Goal: Task Accomplishment & Management: Complete application form

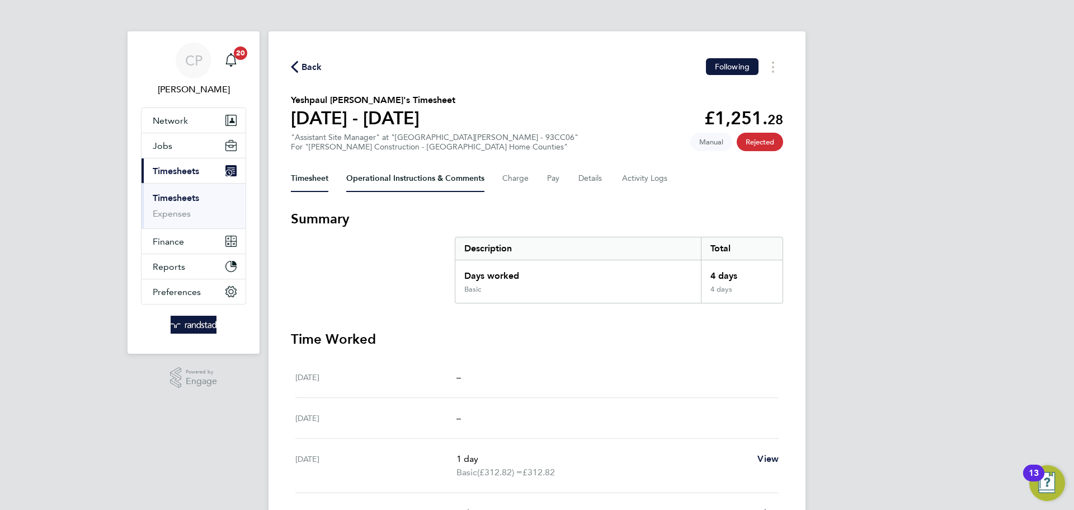
click at [448, 180] on Comments-tab "Operational Instructions & Comments" at bounding box center [415, 178] width 138 height 27
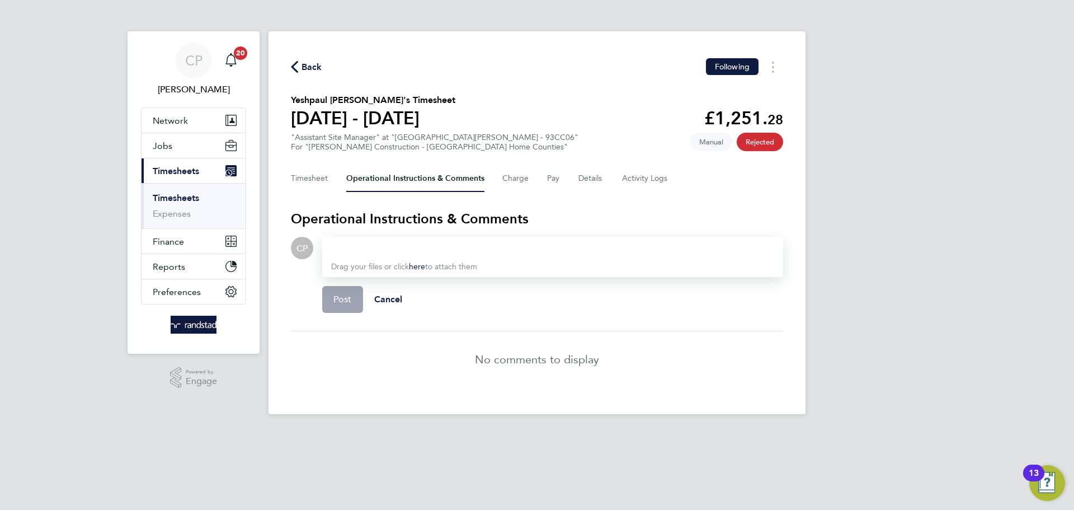
click at [530, 181] on div "Timesheet Operational Instructions & Comments Charge Pay Details Activity Logs" at bounding box center [537, 178] width 492 height 27
click at [523, 180] on button "Charge" at bounding box center [516, 178] width 27 height 27
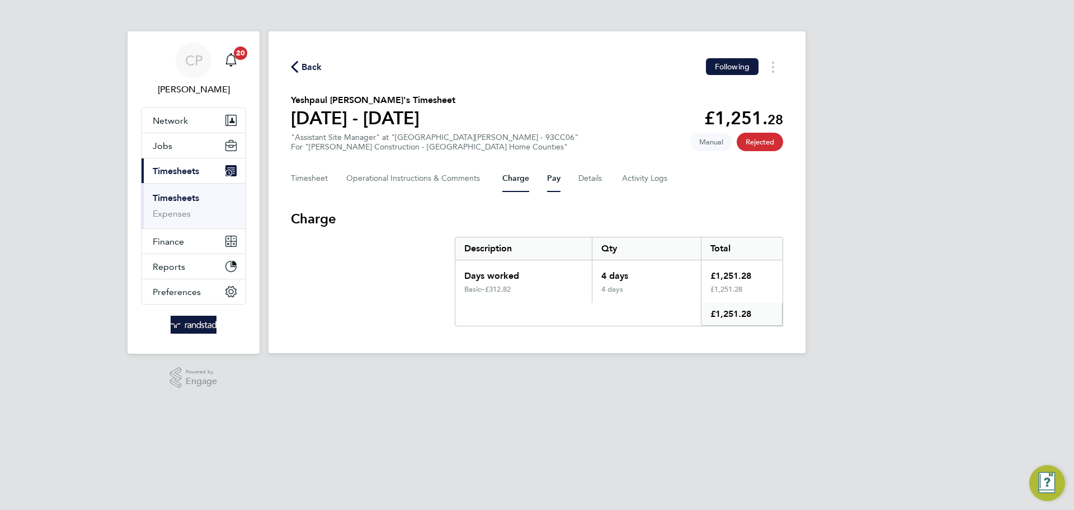
click at [557, 180] on button "Pay" at bounding box center [553, 178] width 13 height 27
click at [584, 172] on button "Details" at bounding box center [592, 178] width 26 height 27
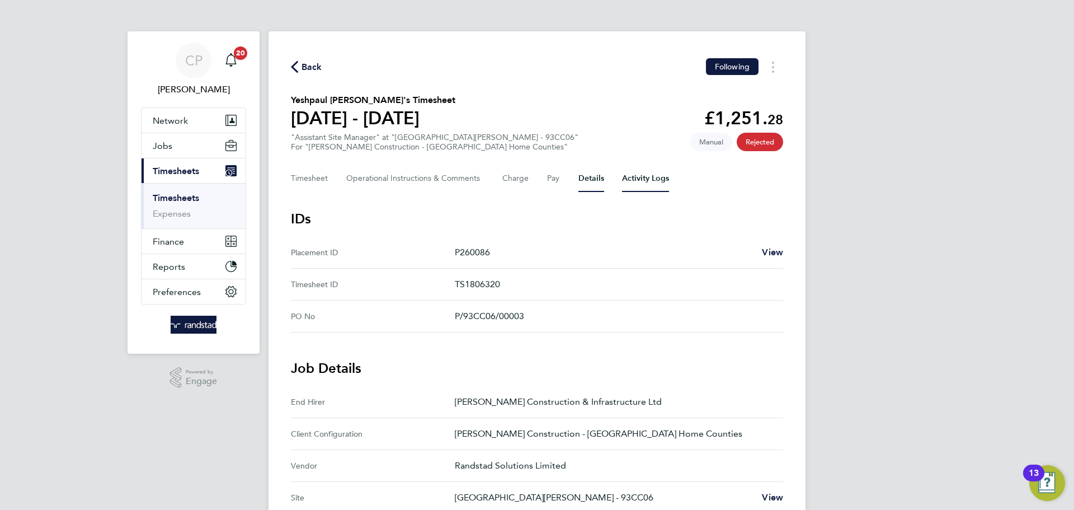
click at [648, 179] on Logs-tab "Activity Logs" at bounding box center [645, 178] width 47 height 27
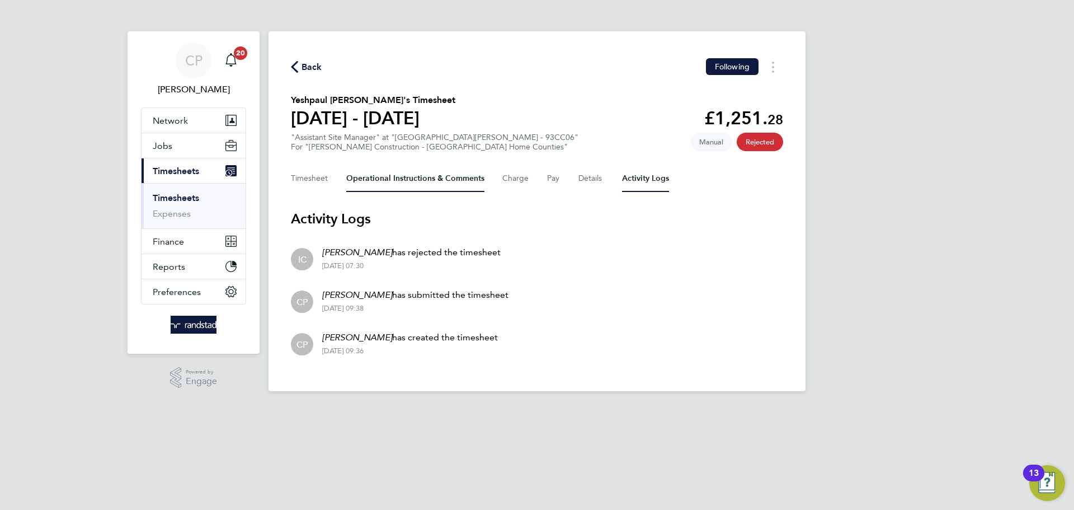
click at [440, 176] on Comments-tab "Operational Instructions & Comments" at bounding box center [415, 178] width 138 height 27
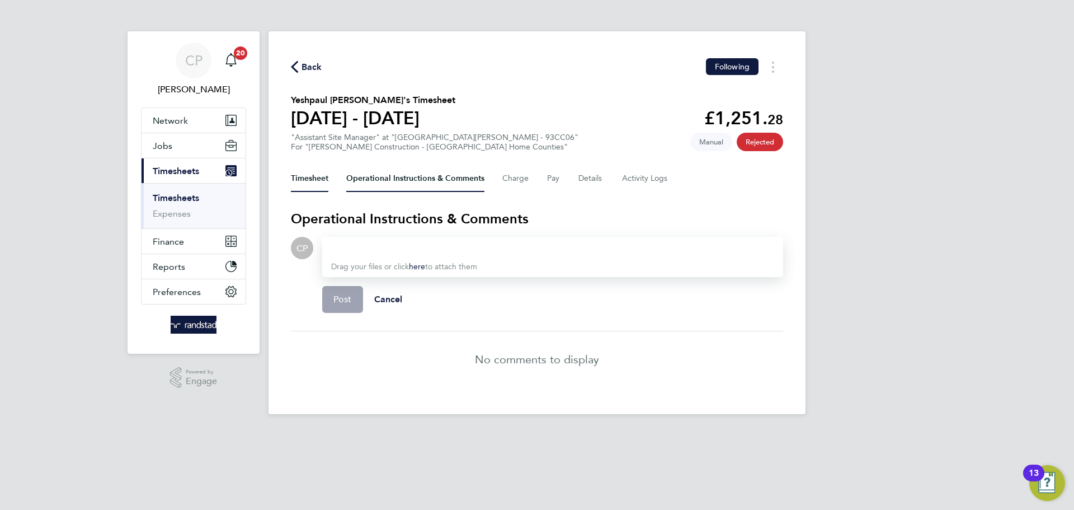
click at [324, 182] on button "Timesheet" at bounding box center [309, 178] width 37 height 27
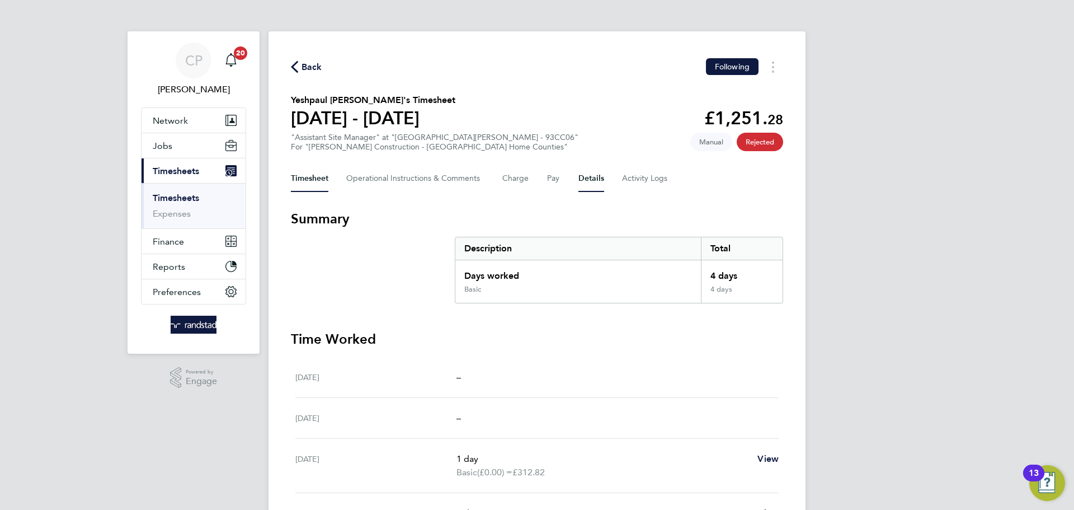
click at [603, 179] on button "Details" at bounding box center [592, 178] width 26 height 27
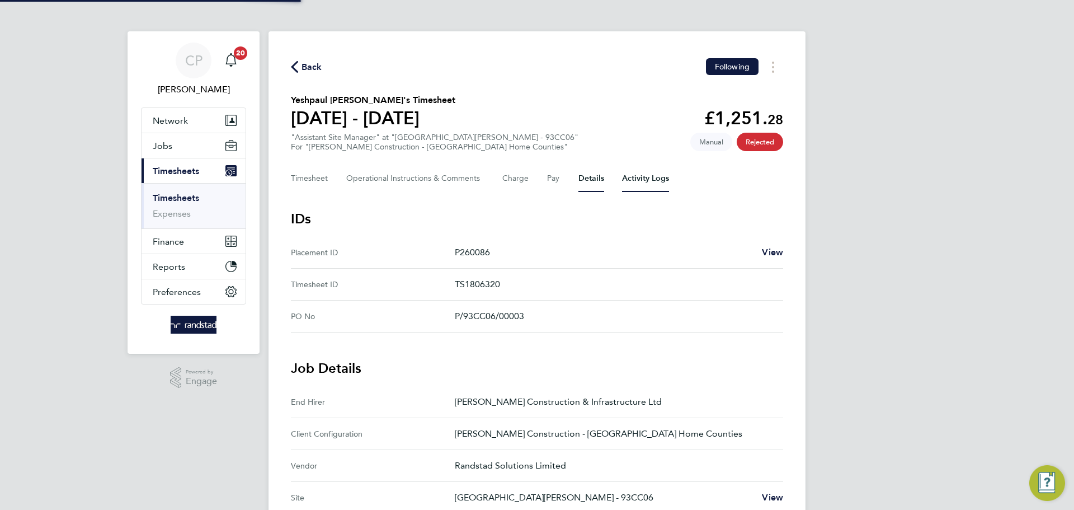
click at [636, 185] on Logs-tab "Activity Logs" at bounding box center [645, 178] width 47 height 27
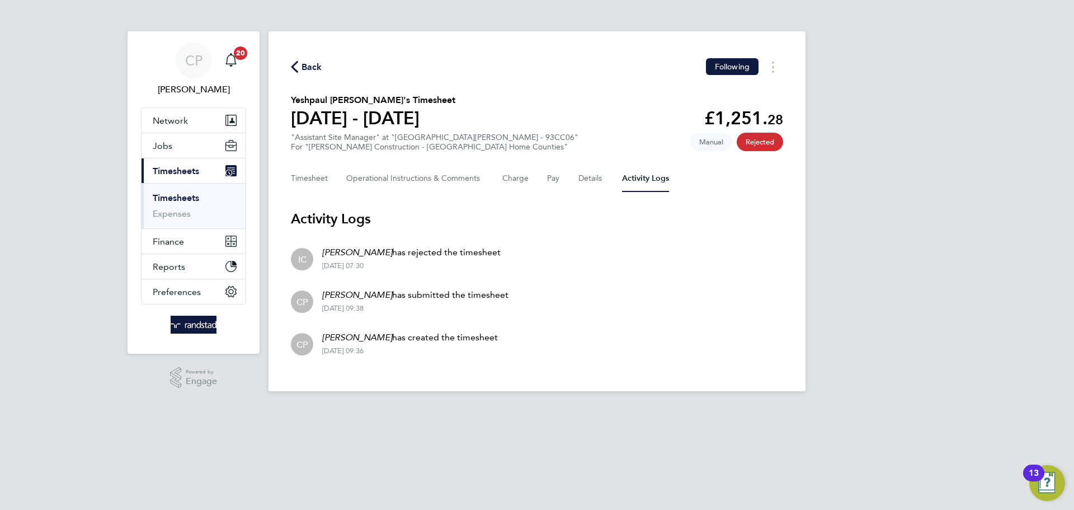
click at [609, 182] on div "Timesheet Operational Instructions & Comments Charge Pay Details Activity Logs" at bounding box center [537, 178] width 492 height 27
click at [606, 182] on div "Timesheet Operational Instructions & Comments Charge Pay Details Activity Logs" at bounding box center [537, 178] width 492 height 27
click at [585, 180] on button "Details" at bounding box center [592, 178] width 26 height 27
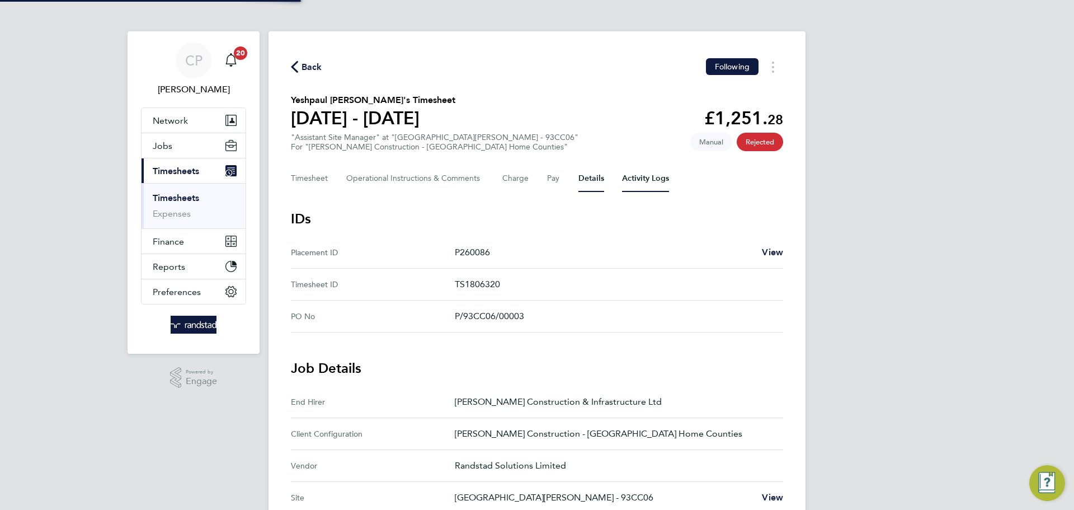
click at [650, 181] on Logs-tab "Activity Logs" at bounding box center [645, 178] width 47 height 27
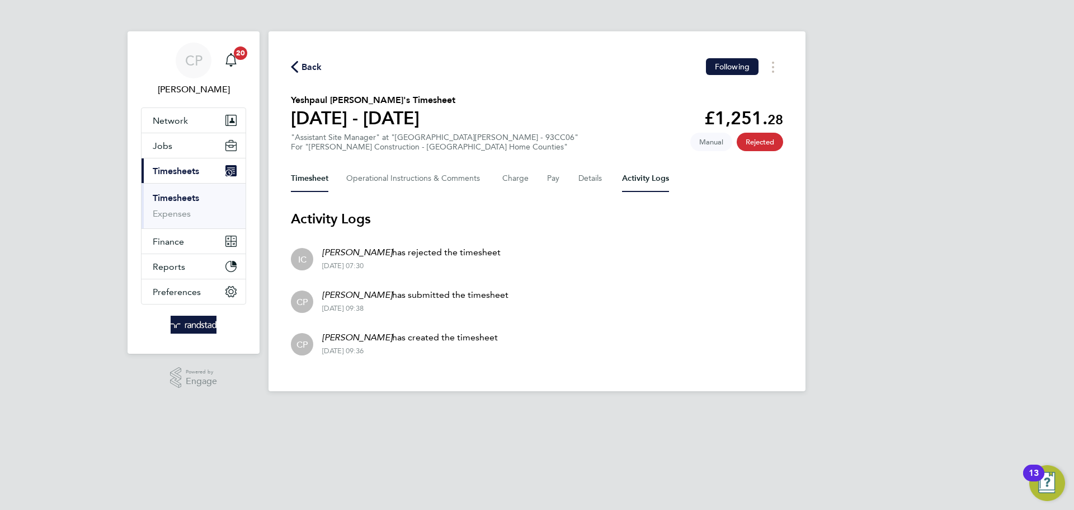
click at [321, 182] on button "Timesheet" at bounding box center [309, 178] width 37 height 27
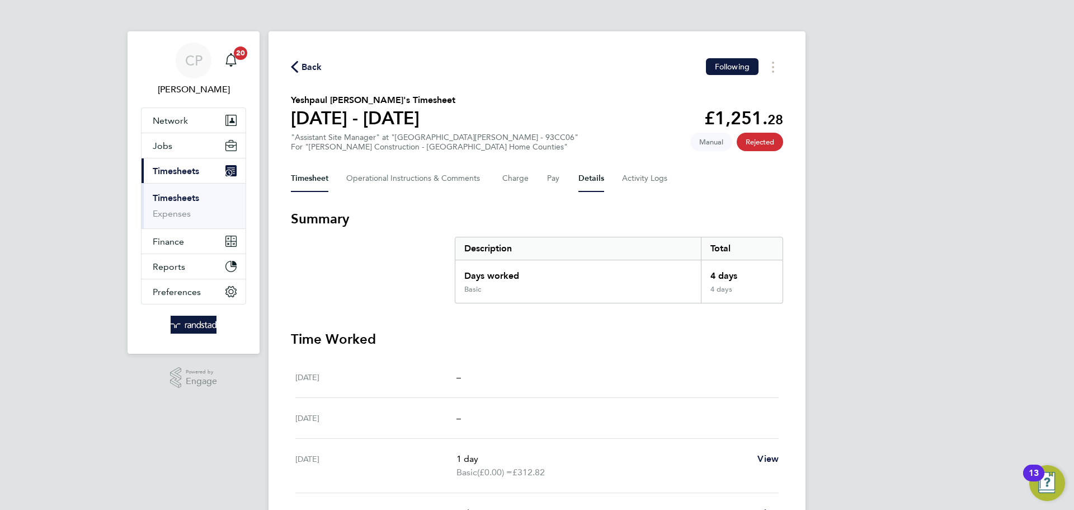
click at [595, 180] on button "Details" at bounding box center [592, 178] width 26 height 27
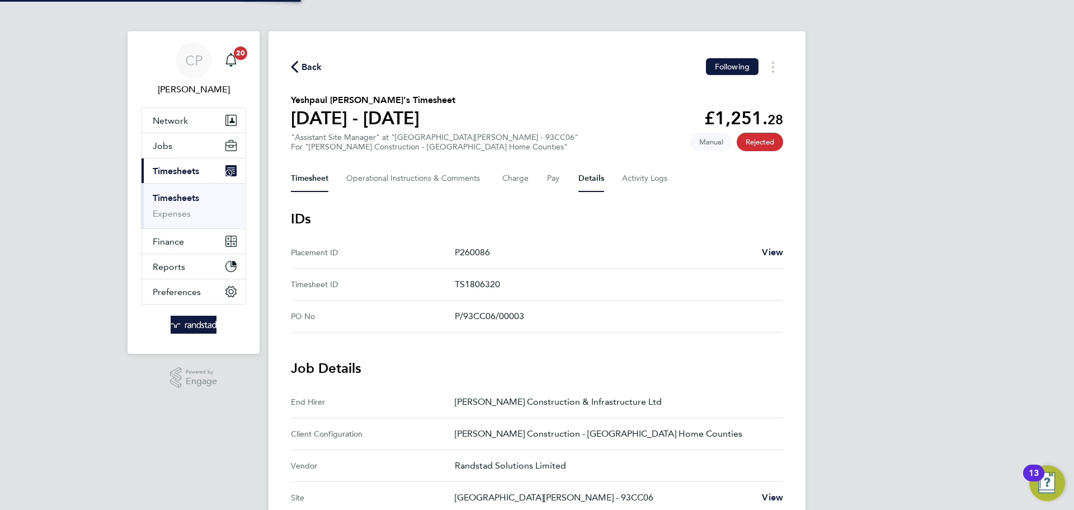
click at [311, 175] on button "Timesheet" at bounding box center [309, 178] width 37 height 27
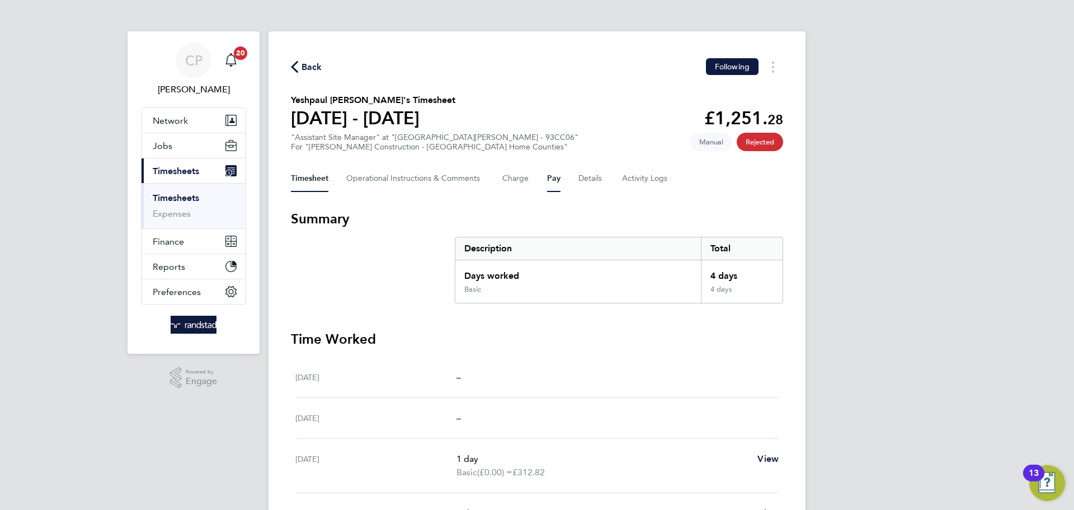
click at [555, 179] on button "Pay" at bounding box center [553, 178] width 13 height 27
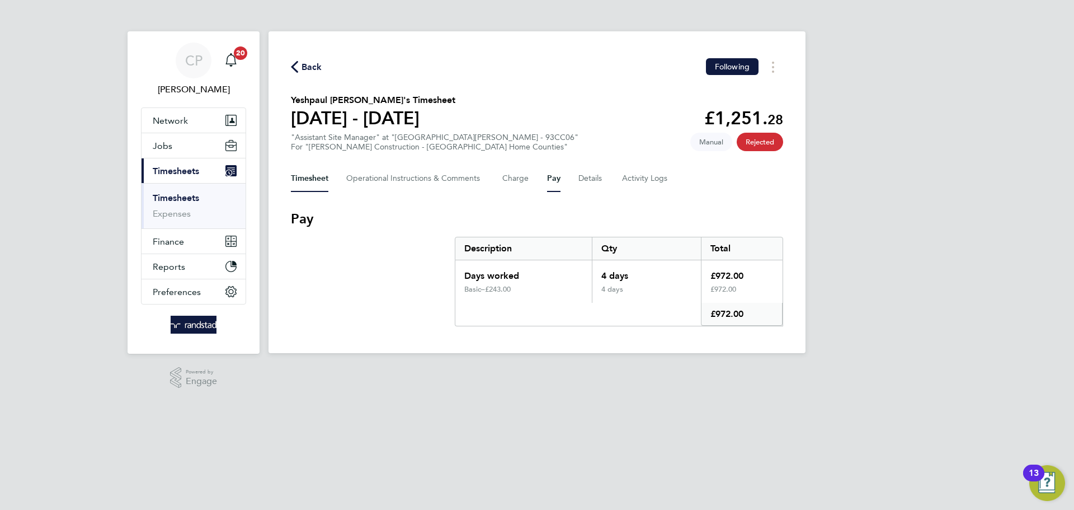
click at [294, 179] on button "Timesheet" at bounding box center [309, 178] width 37 height 27
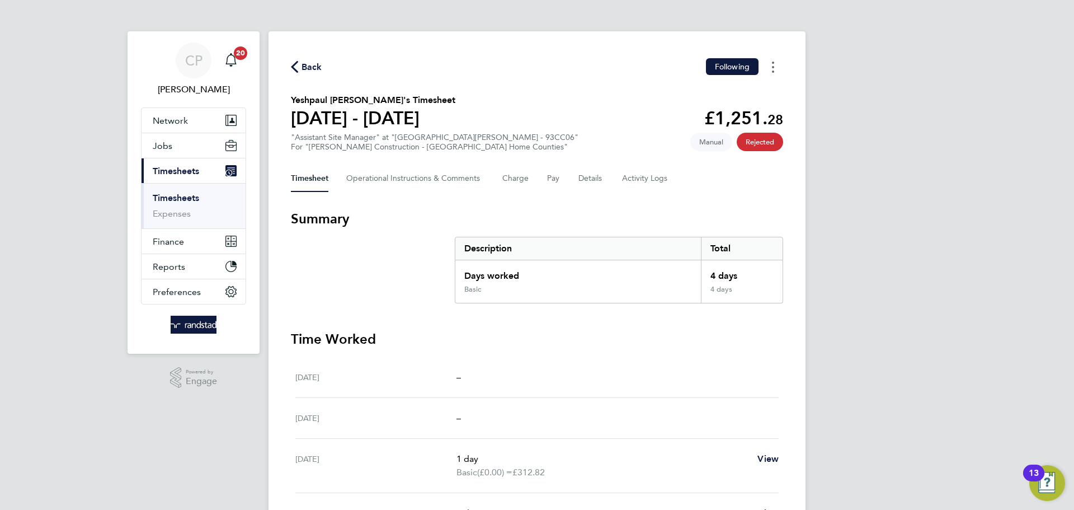
click at [778, 71] on button "Timesheets Menu" at bounding box center [773, 66] width 20 height 17
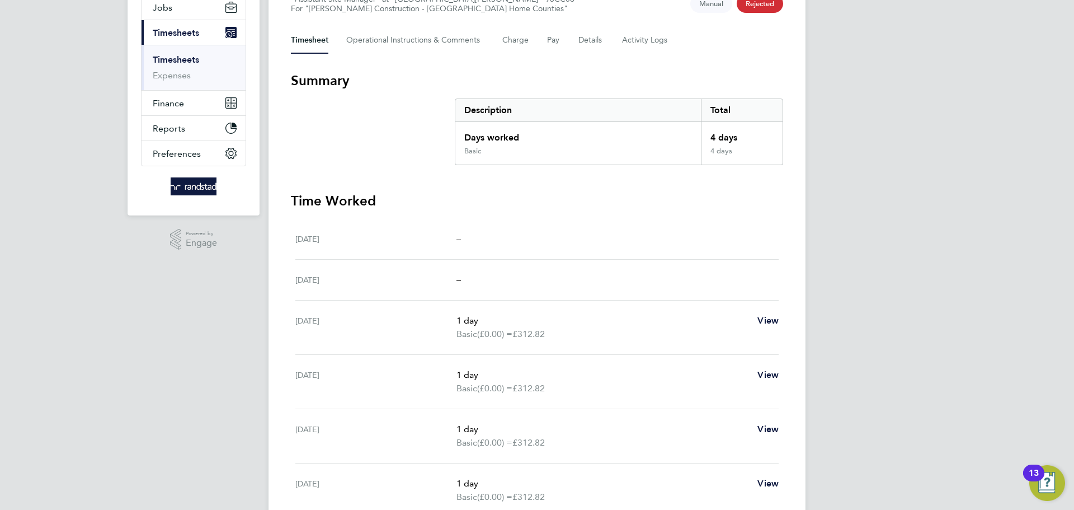
scroll to position [134, 0]
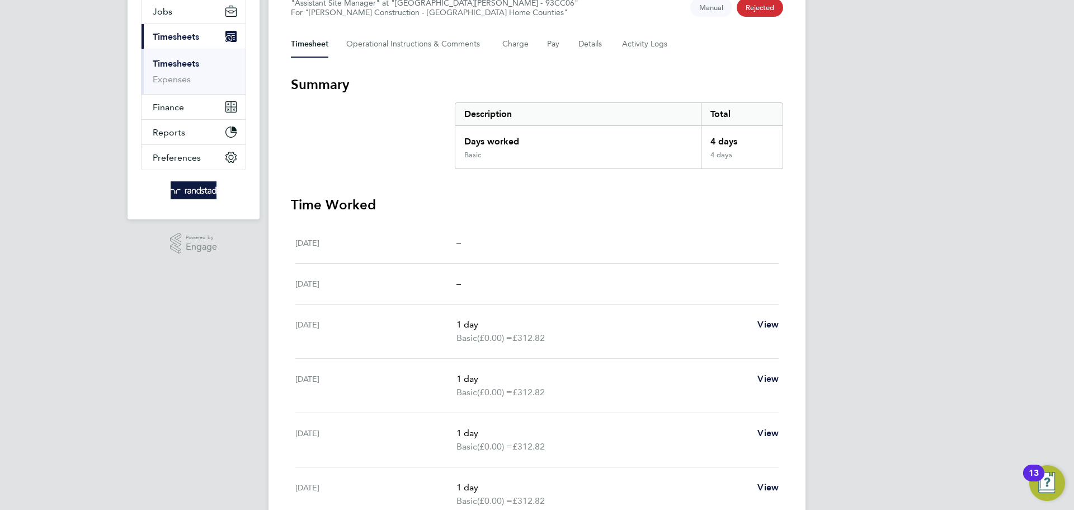
click at [542, 38] on div "Timesheet Operational Instructions & Comments Charge Pay Details Activity Logs" at bounding box center [537, 44] width 492 height 27
click at [614, 44] on div "Timesheet Operational Instructions & Comments Charge Pay Details Activity Logs" at bounding box center [537, 44] width 492 height 27
click at [608, 44] on div "Timesheet Operational Instructions & Comments Charge Pay Details Activity Logs" at bounding box center [537, 44] width 492 height 27
click at [605, 44] on div "Timesheet Operational Instructions & Comments Charge Pay Details Activity Logs" at bounding box center [537, 44] width 492 height 27
click at [597, 41] on button "Details" at bounding box center [592, 44] width 26 height 27
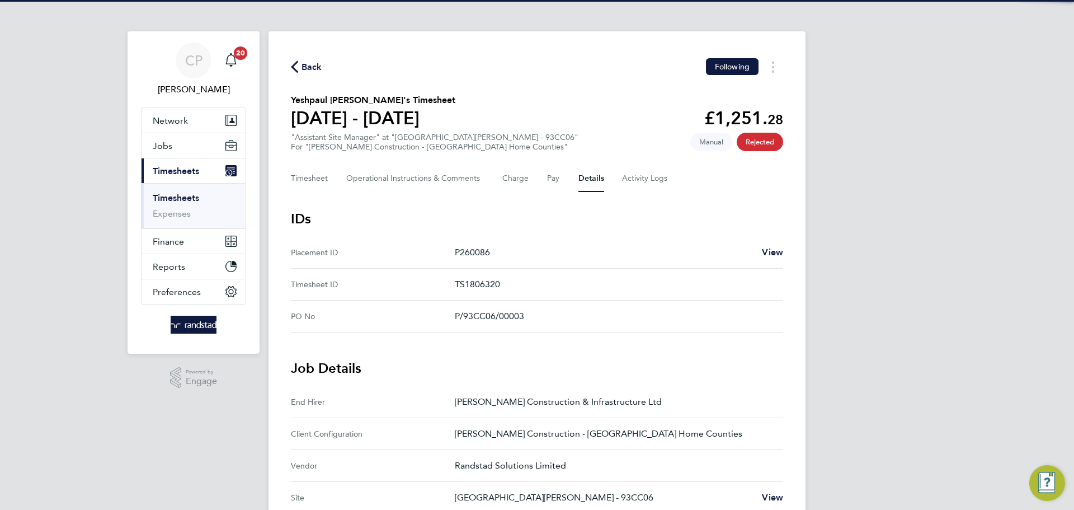
click at [529, 180] on div "Timesheet Operational Instructions & Comments Charge Pay Details Activity Logs" at bounding box center [537, 178] width 492 height 27
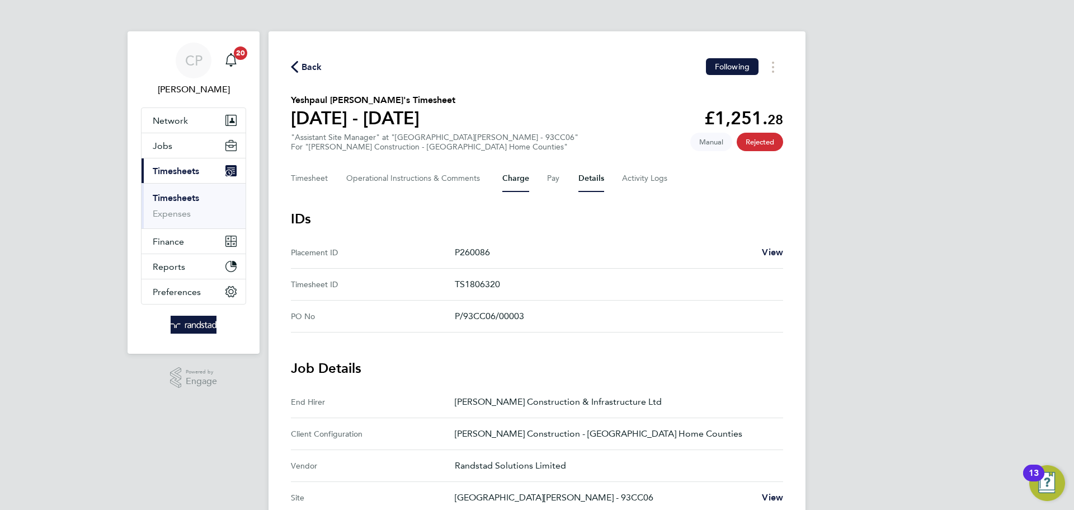
click at [521, 179] on button "Charge" at bounding box center [516, 178] width 27 height 27
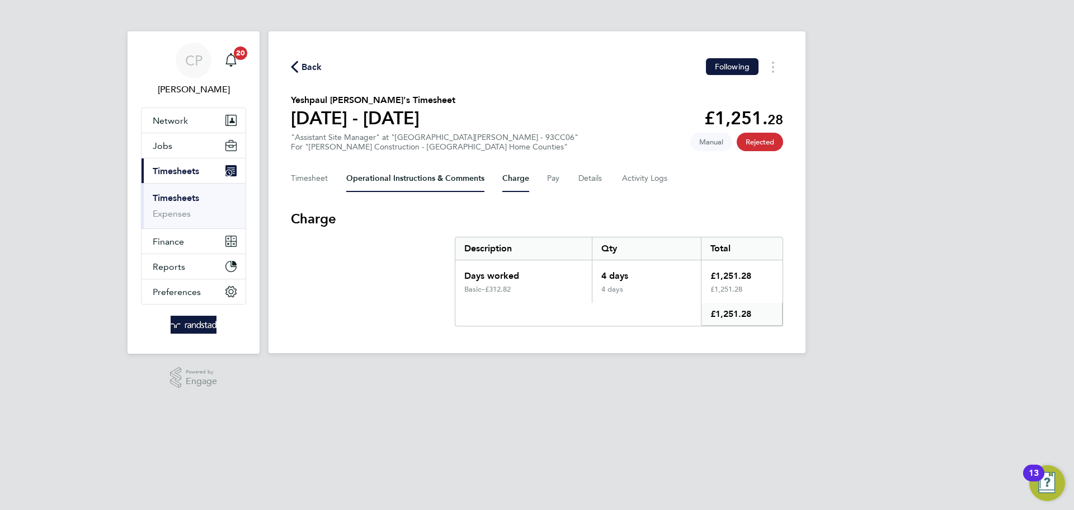
click at [426, 175] on Comments-tab "Operational Instructions & Comments" at bounding box center [415, 178] width 138 height 27
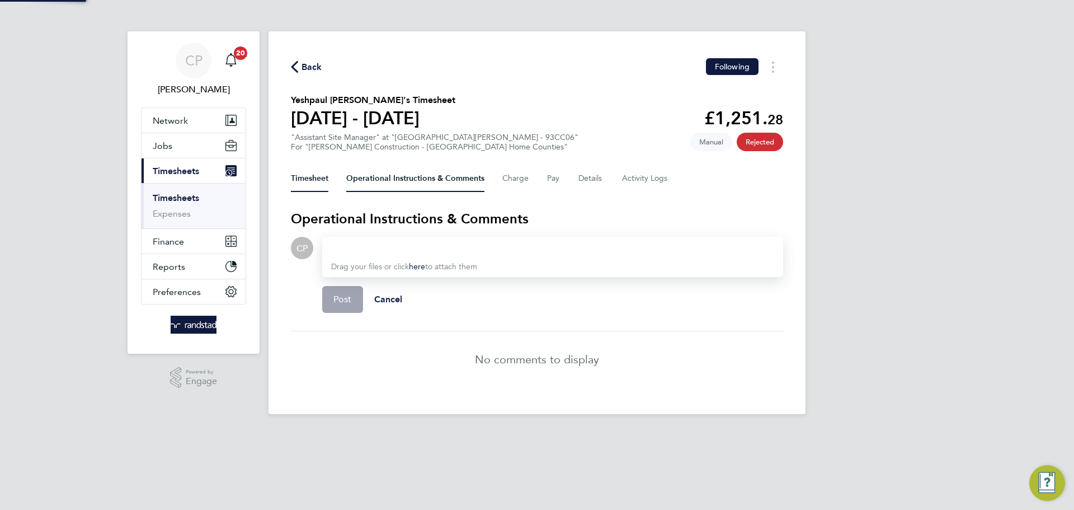
click at [310, 176] on button "Timesheet" at bounding box center [309, 178] width 37 height 27
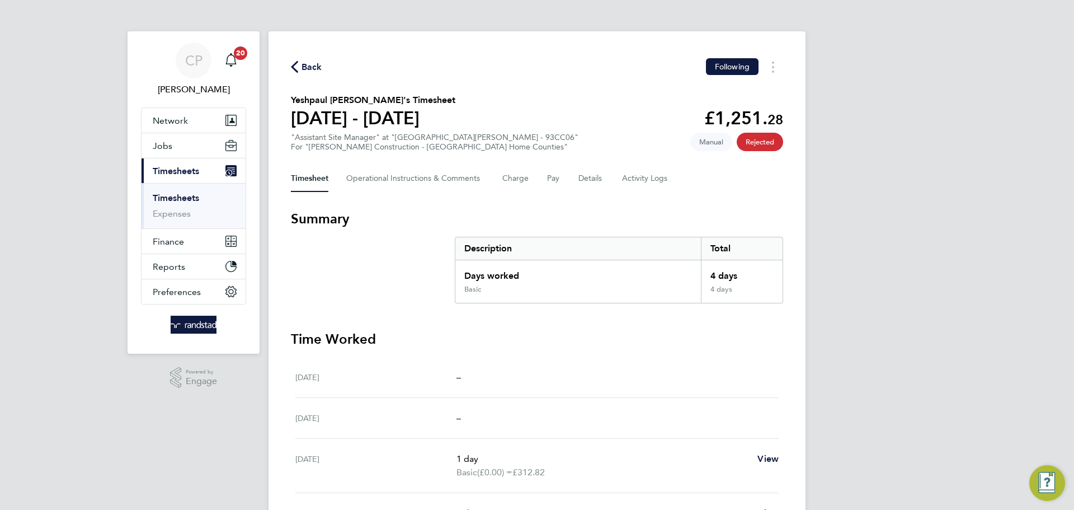
click at [756, 144] on span "Rejected" at bounding box center [760, 142] width 46 height 18
click at [710, 142] on span "Manual" at bounding box center [712, 142] width 42 height 18
click at [780, 69] on button "Timesheets Menu" at bounding box center [773, 66] width 20 height 17
click at [654, 181] on Logs-tab "Activity Logs" at bounding box center [645, 178] width 47 height 27
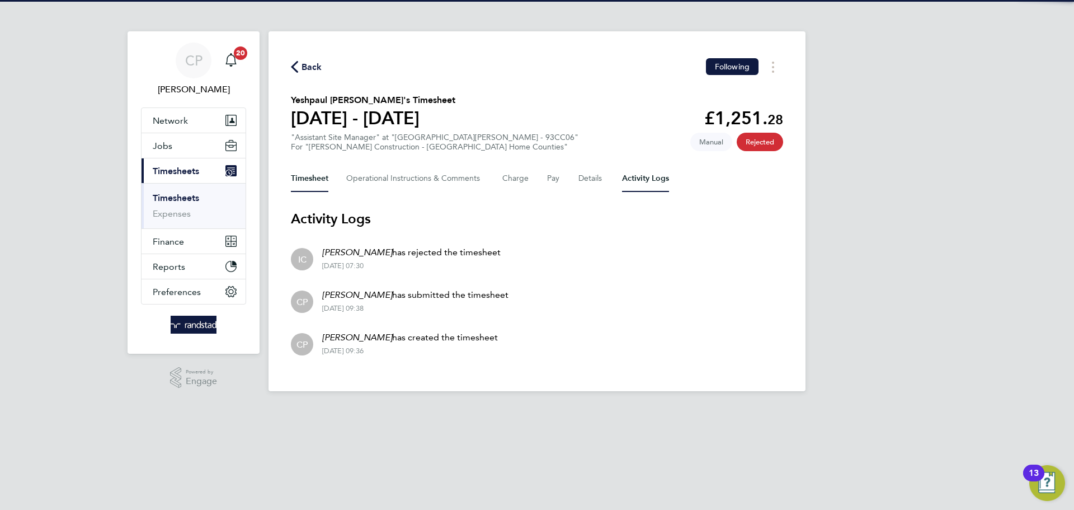
click at [298, 184] on button "Timesheet" at bounding box center [309, 178] width 37 height 27
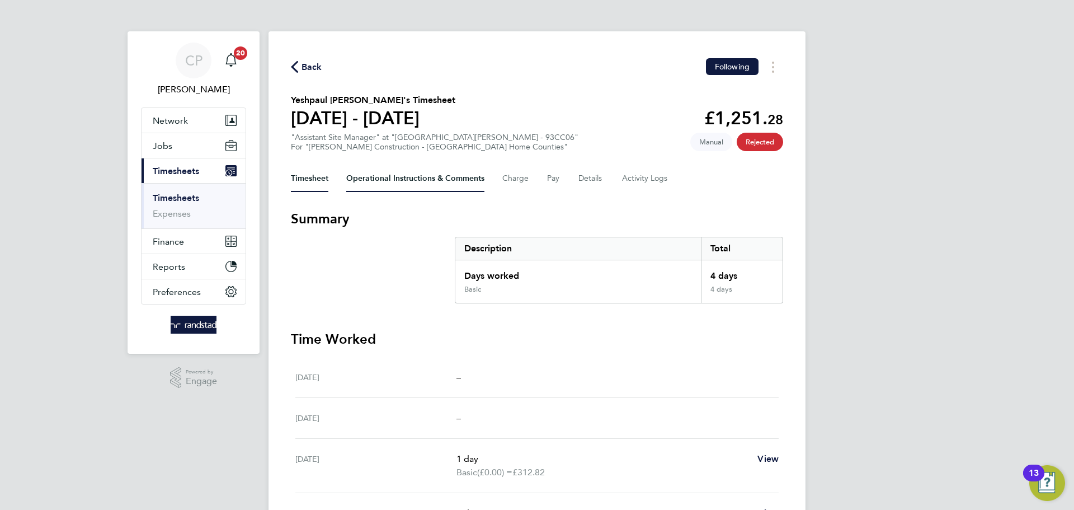
click at [436, 176] on Comments-tab "Operational Instructions & Comments" at bounding box center [415, 178] width 138 height 27
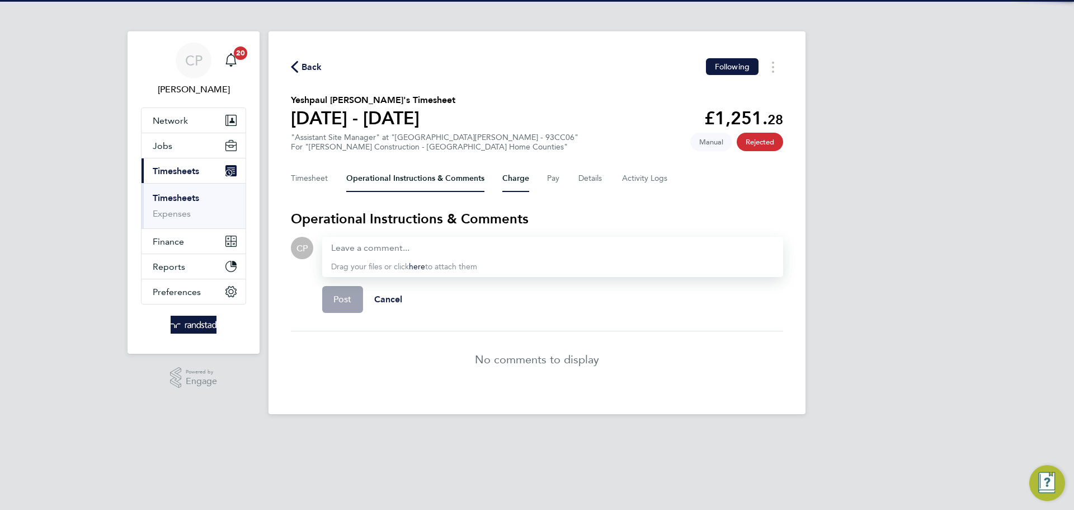
click at [524, 181] on button "Charge" at bounding box center [516, 178] width 27 height 27
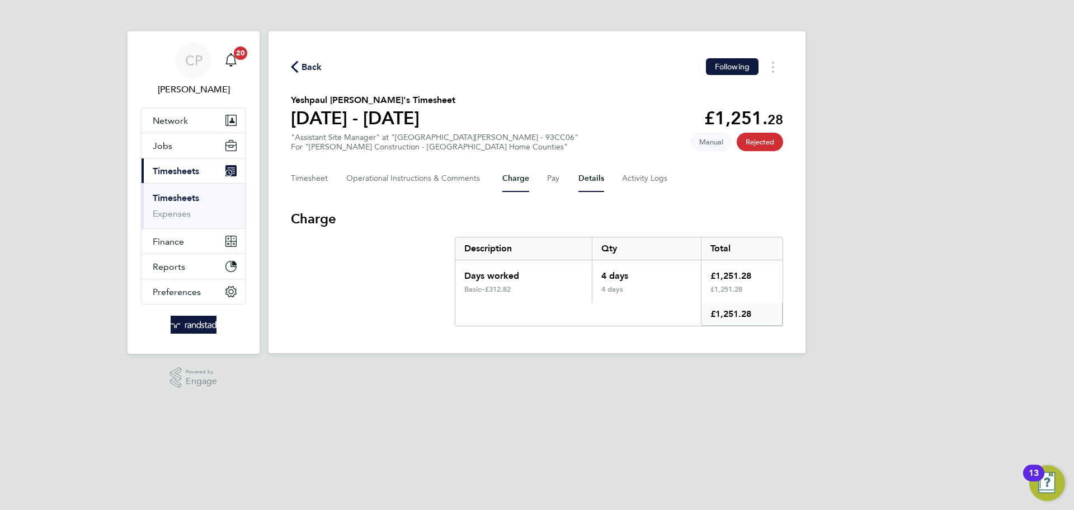
click at [579, 180] on button "Details" at bounding box center [592, 178] width 26 height 27
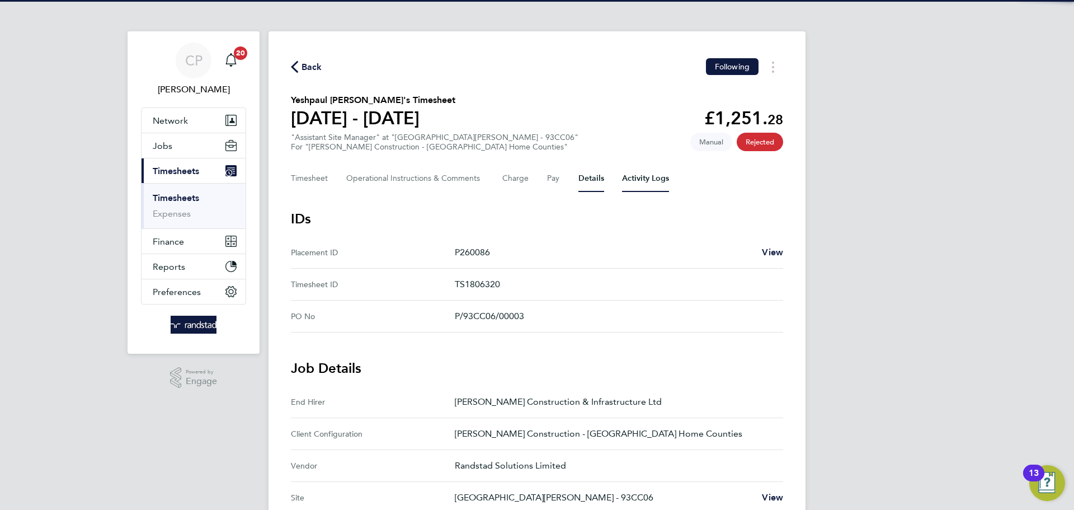
click at [639, 179] on Logs-tab "Activity Logs" at bounding box center [645, 178] width 47 height 27
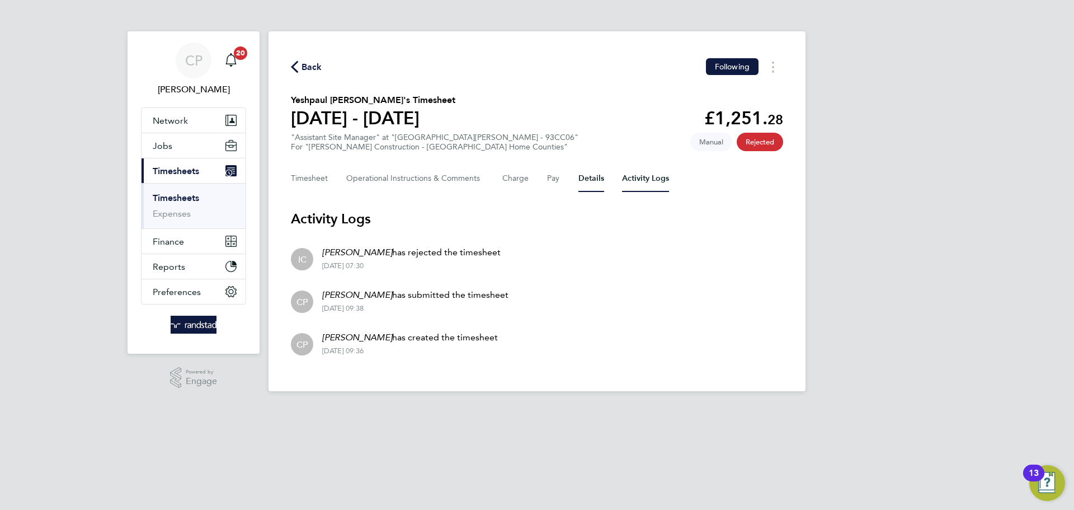
click at [599, 176] on button "Details" at bounding box center [592, 178] width 26 height 27
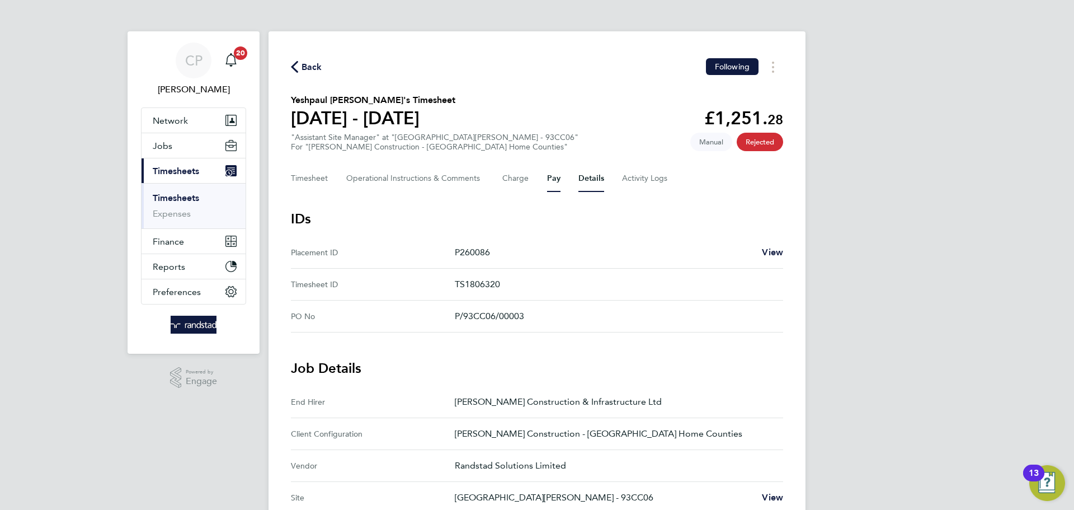
click at [555, 175] on button "Pay" at bounding box center [553, 178] width 13 height 27
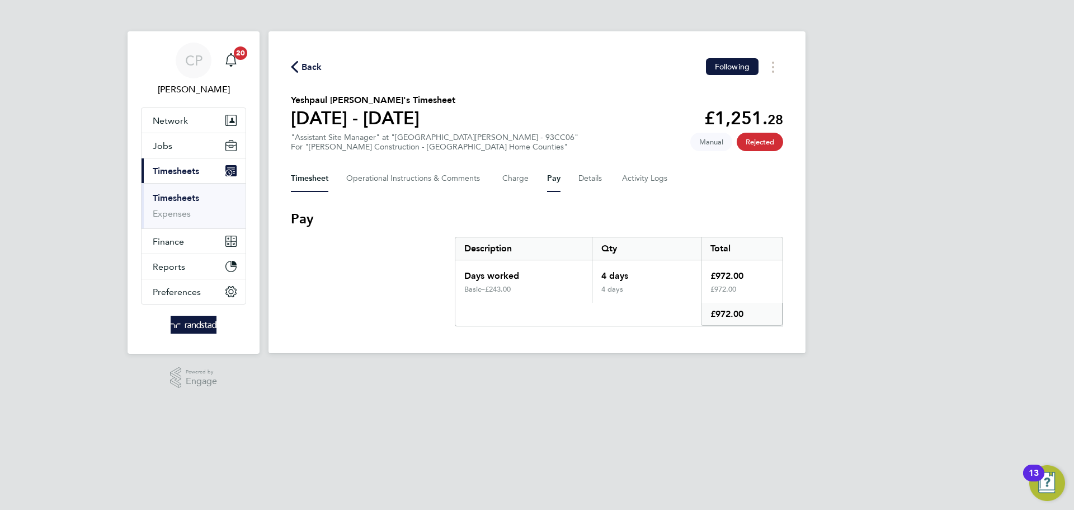
click at [308, 178] on button "Timesheet" at bounding box center [309, 178] width 37 height 27
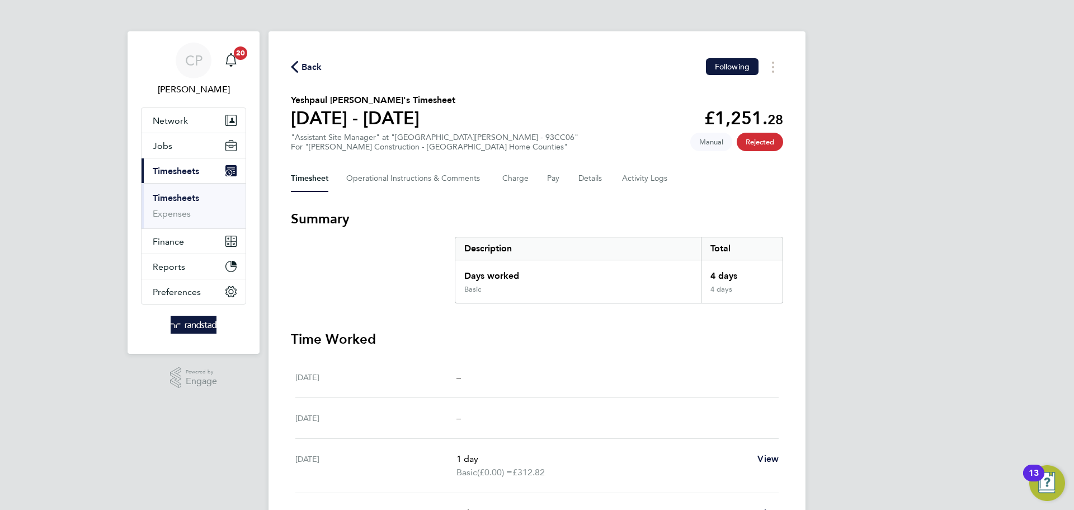
click at [179, 172] on span "Timesheets" at bounding box center [176, 171] width 46 height 11
click at [294, 67] on icon "button" at bounding box center [294, 67] width 7 height 12
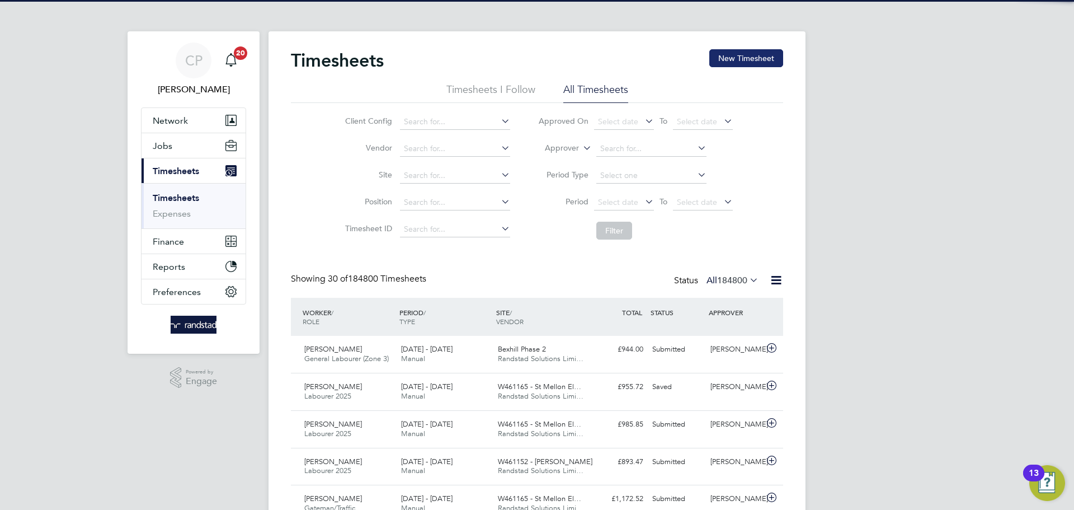
click at [752, 62] on button "New Timesheet" at bounding box center [747, 58] width 74 height 18
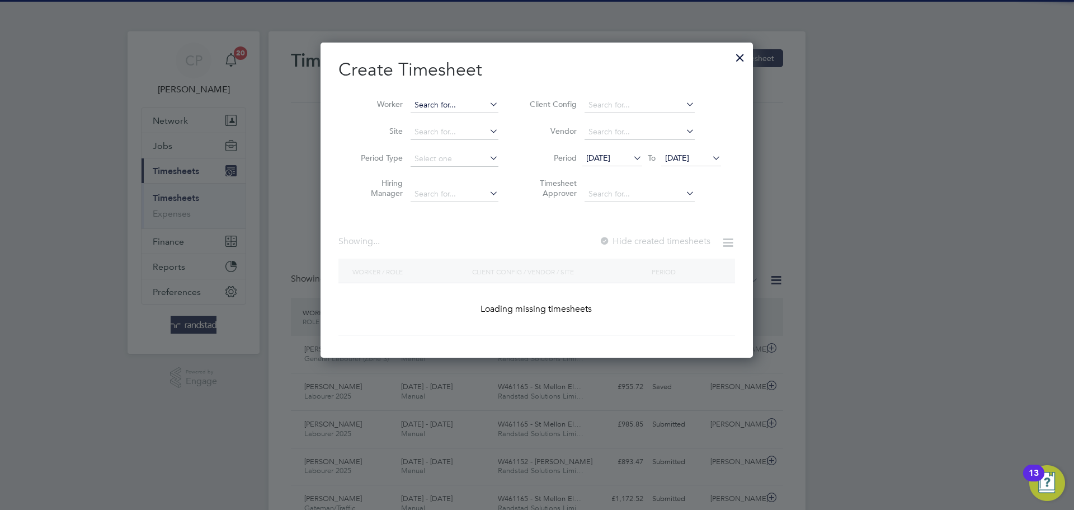
click at [419, 105] on input at bounding box center [455, 105] width 88 height 16
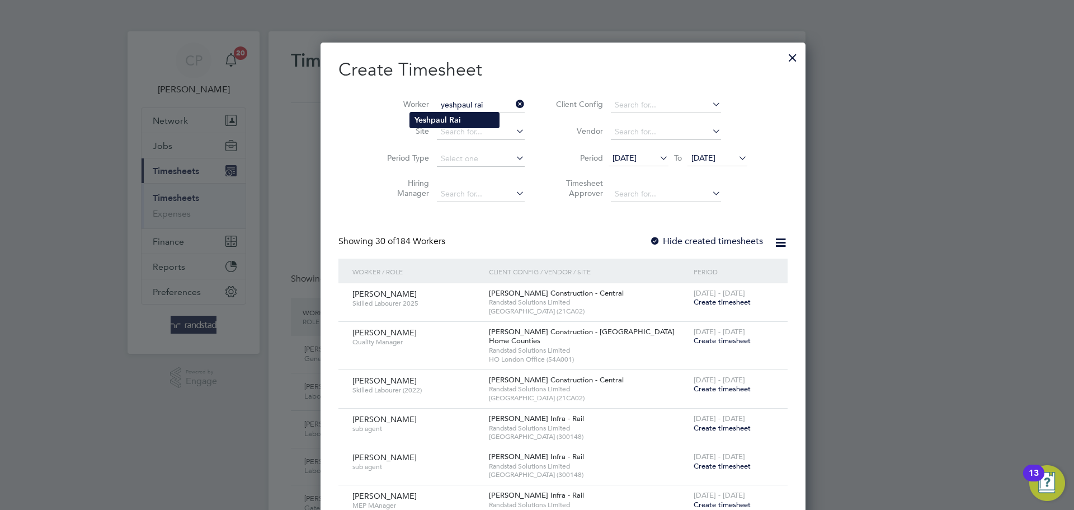
click at [478, 117] on li "Yeshpaul Rai" at bounding box center [454, 119] width 89 height 15
type input "Yeshpaul Rai"
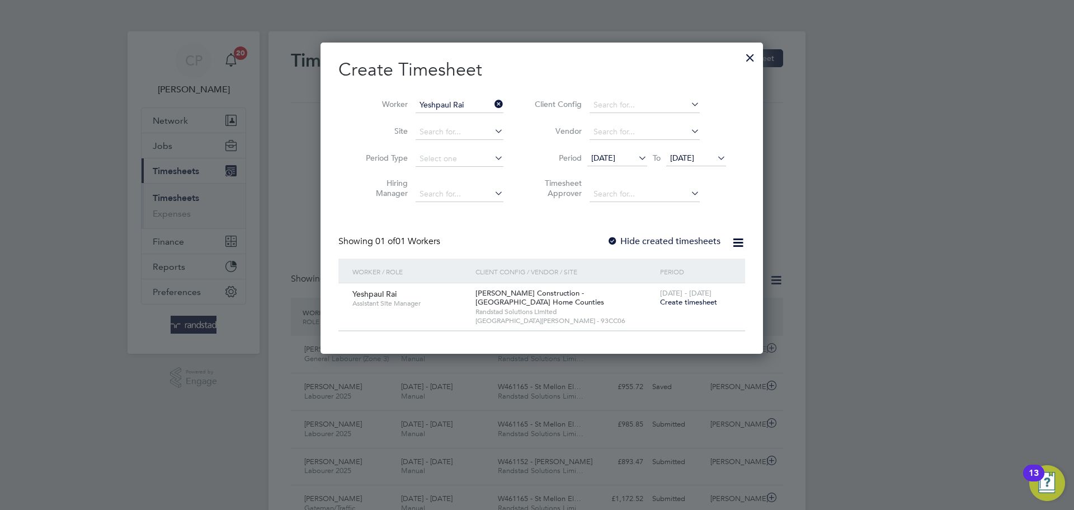
click at [680, 300] on span "Create timesheet" at bounding box center [688, 302] width 57 height 10
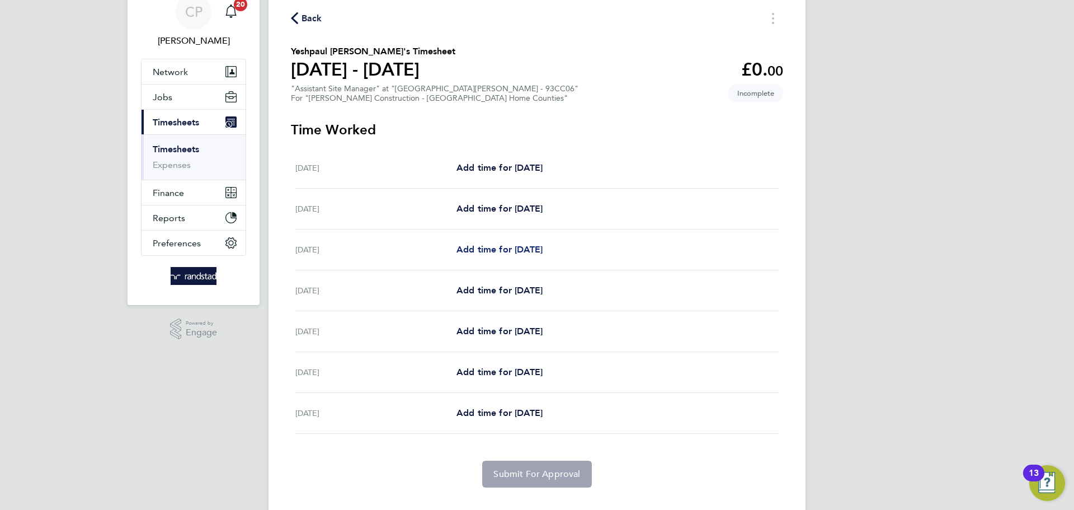
click at [543, 251] on span "Add time for [DATE]" at bounding box center [500, 249] width 86 height 11
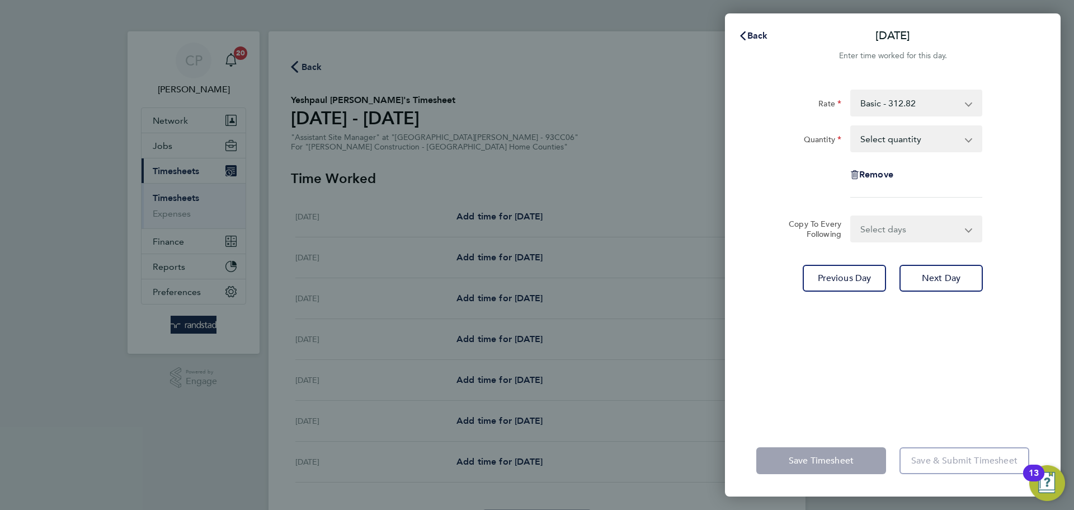
click at [907, 139] on select "Select quantity 0.5 1" at bounding box center [910, 138] width 116 height 25
select select "1"
click at [852, 126] on select "Select quantity 0.5 1" at bounding box center [910, 138] width 116 height 25
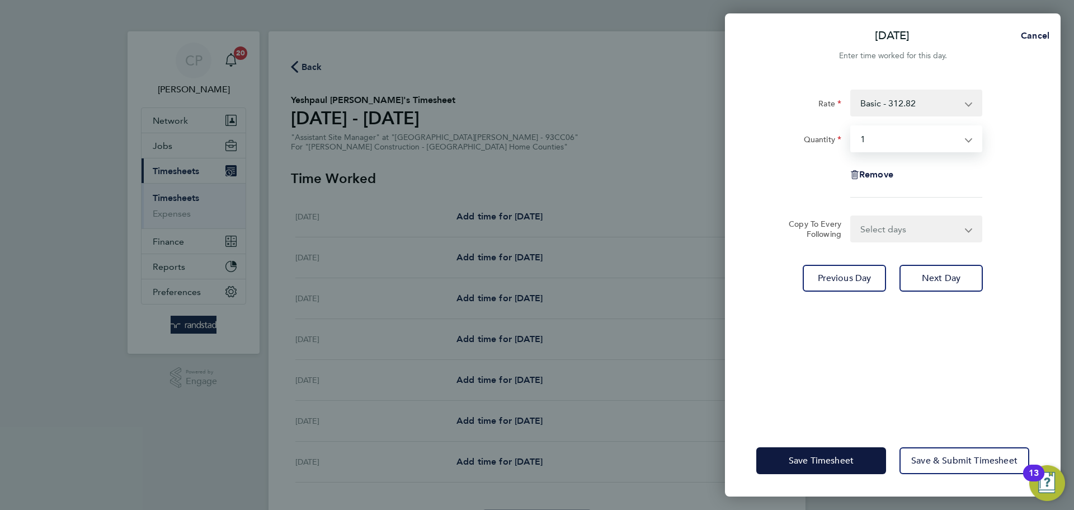
click at [939, 234] on select "Select days Day [DATE] [DATE] [DATE] [DATE]" at bounding box center [911, 229] width 118 height 25
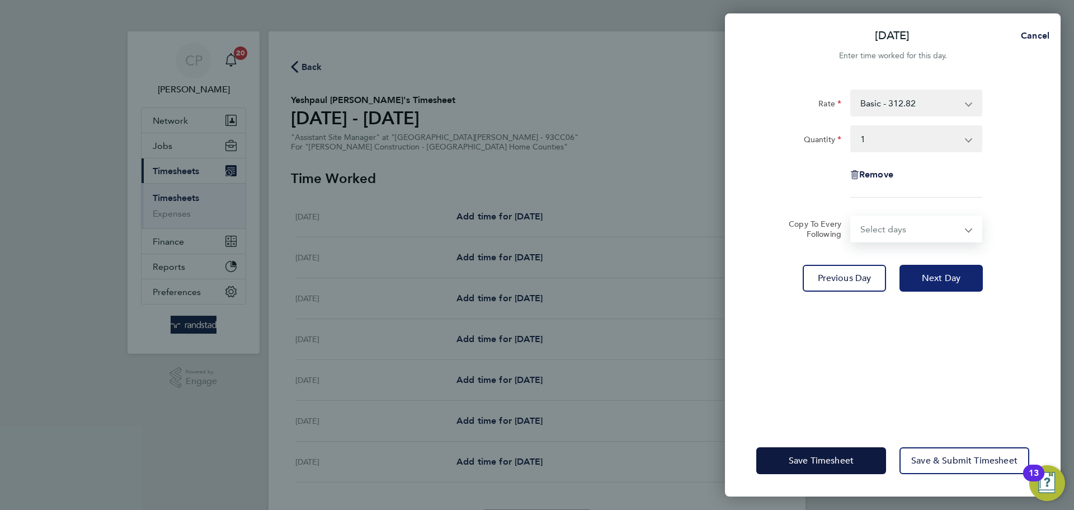
click at [958, 278] on span "Next Day" at bounding box center [941, 278] width 39 height 11
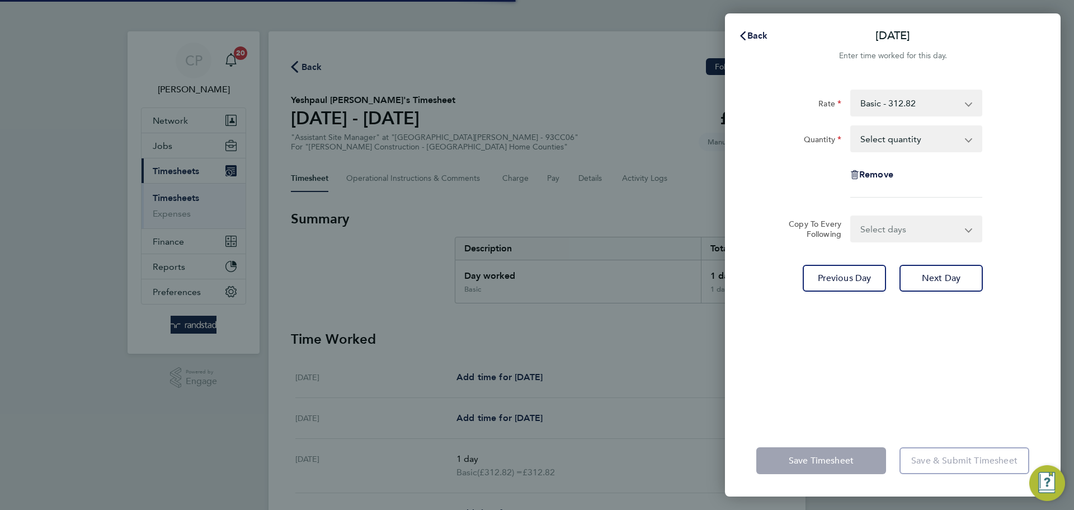
click at [912, 143] on select "Select quantity 0.5 1" at bounding box center [910, 138] width 116 height 25
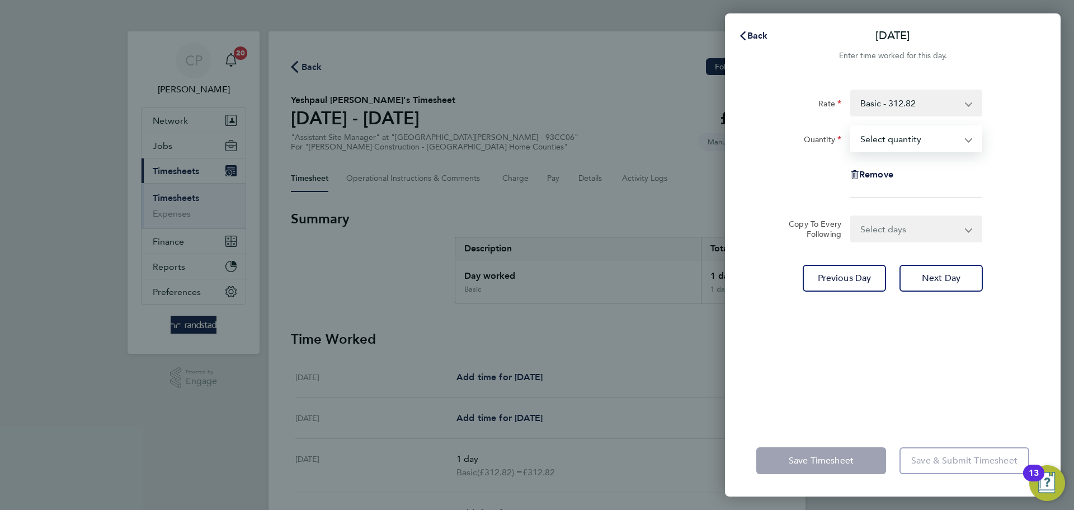
select select "1"
click at [852, 126] on select "Select quantity 0.5 1" at bounding box center [910, 138] width 116 height 25
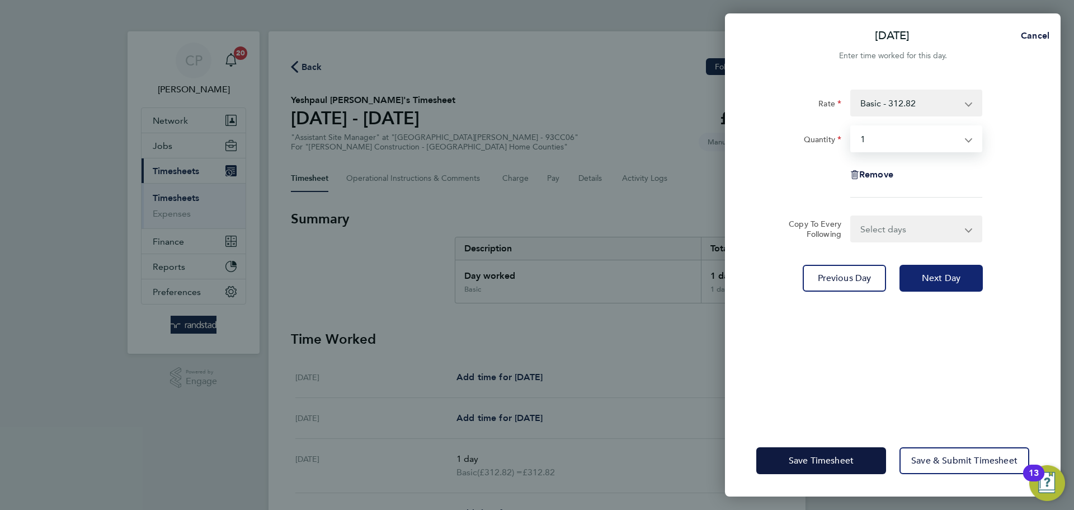
click at [937, 284] on button "Next Day" at bounding box center [941, 278] width 83 height 27
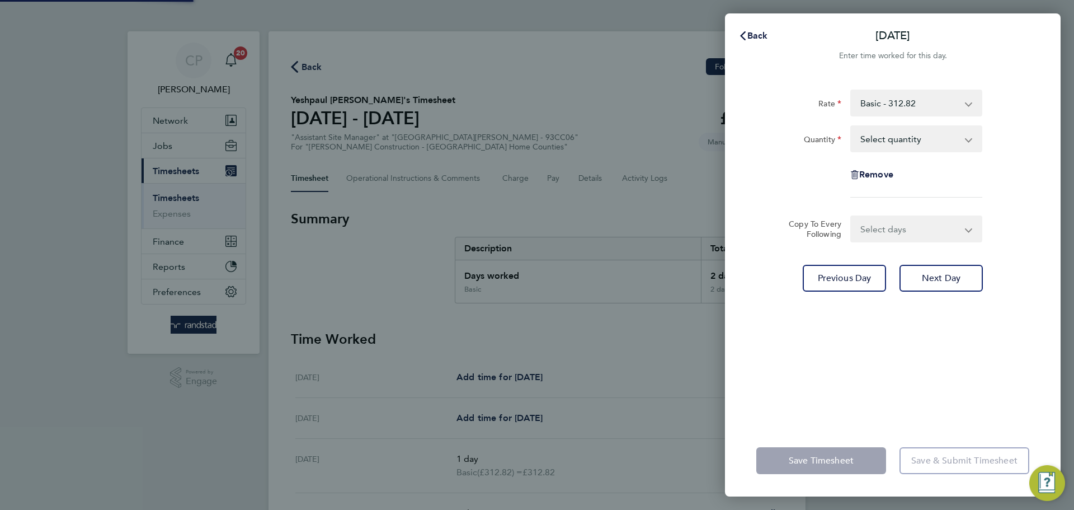
click at [923, 137] on select "Select quantity 0.5 1" at bounding box center [910, 138] width 116 height 25
select select "1"
click at [852, 126] on select "Select quantity 0.5 1" at bounding box center [910, 138] width 116 height 25
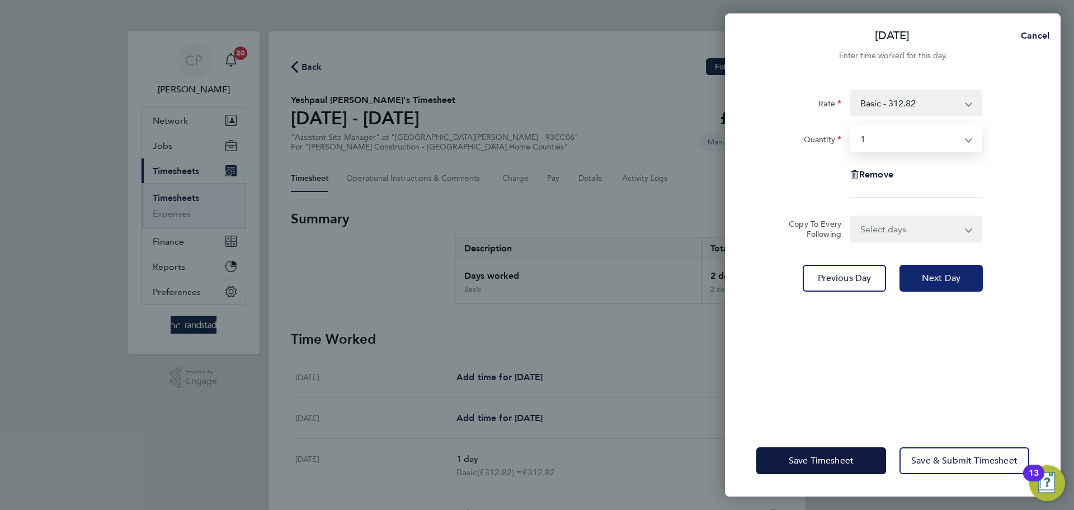
click at [938, 288] on button "Next Day" at bounding box center [941, 278] width 83 height 27
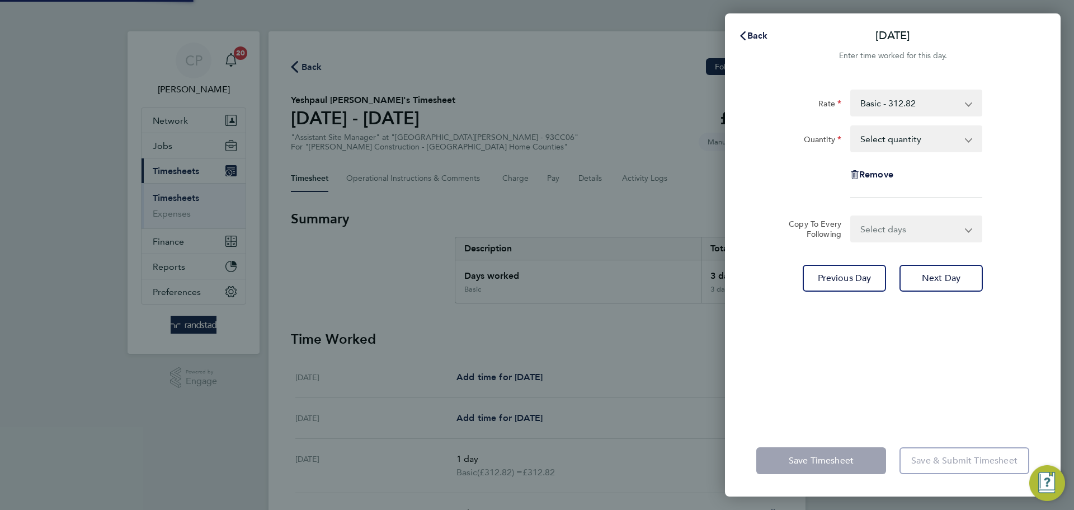
click at [926, 144] on select "Select quantity 0.5 1" at bounding box center [910, 138] width 116 height 25
select select "1"
click at [852, 126] on select "Select quantity 0.5 1" at bounding box center [910, 138] width 116 height 25
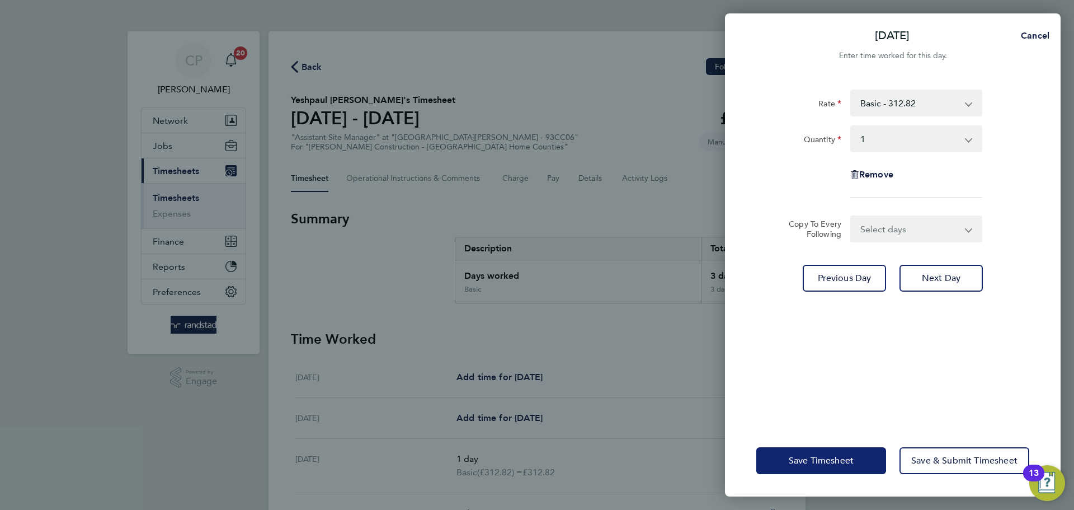
click at [815, 466] on span "Save Timesheet" at bounding box center [821, 460] width 65 height 11
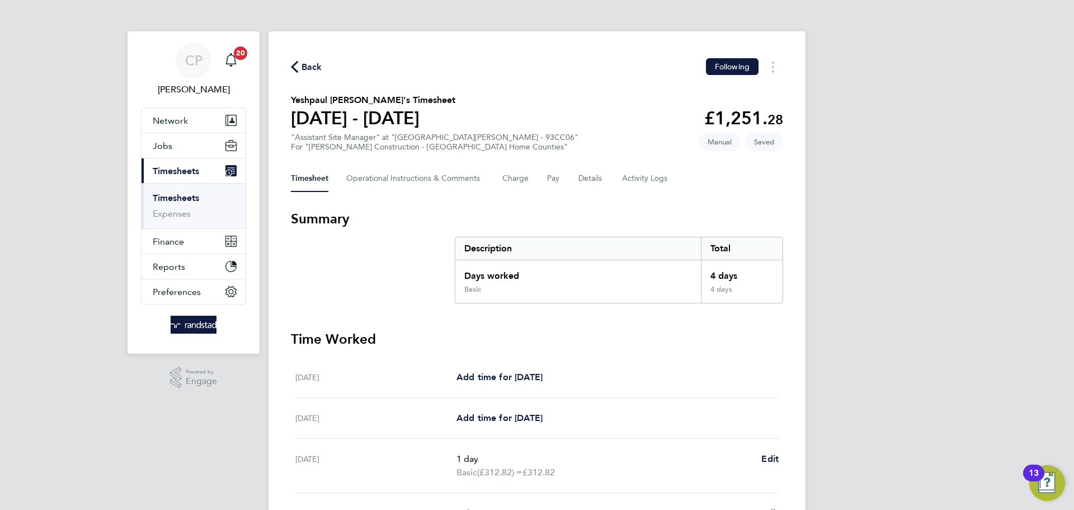
scroll to position [239, 0]
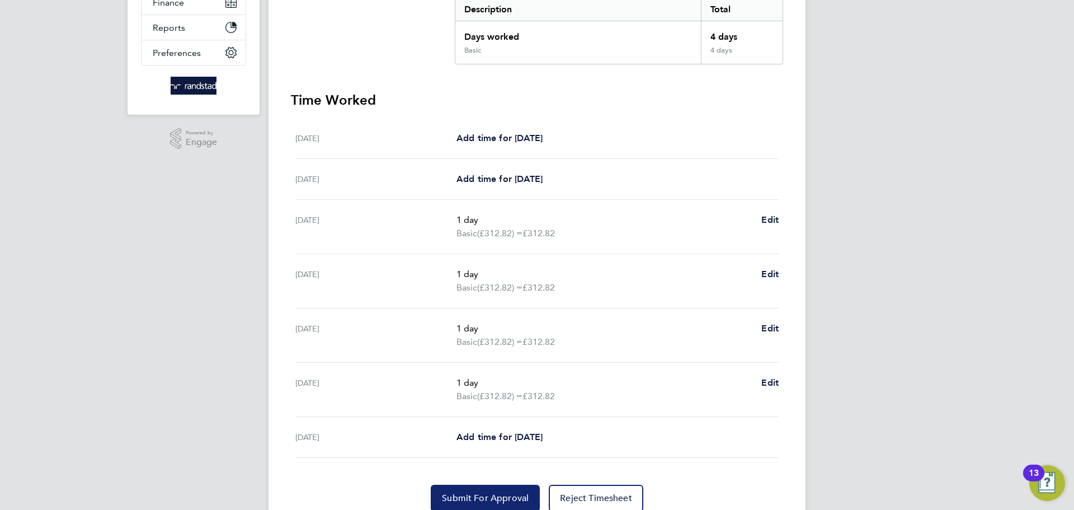
click at [483, 492] on span "Submit For Approval" at bounding box center [485, 497] width 87 height 11
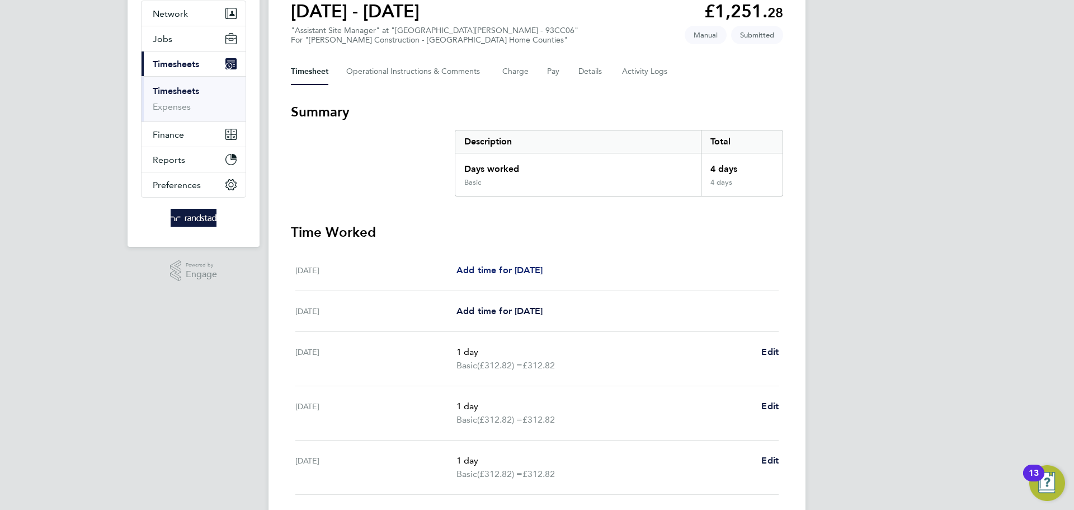
scroll to position [0, 0]
